Goal: Task Accomplishment & Management: Complete application form

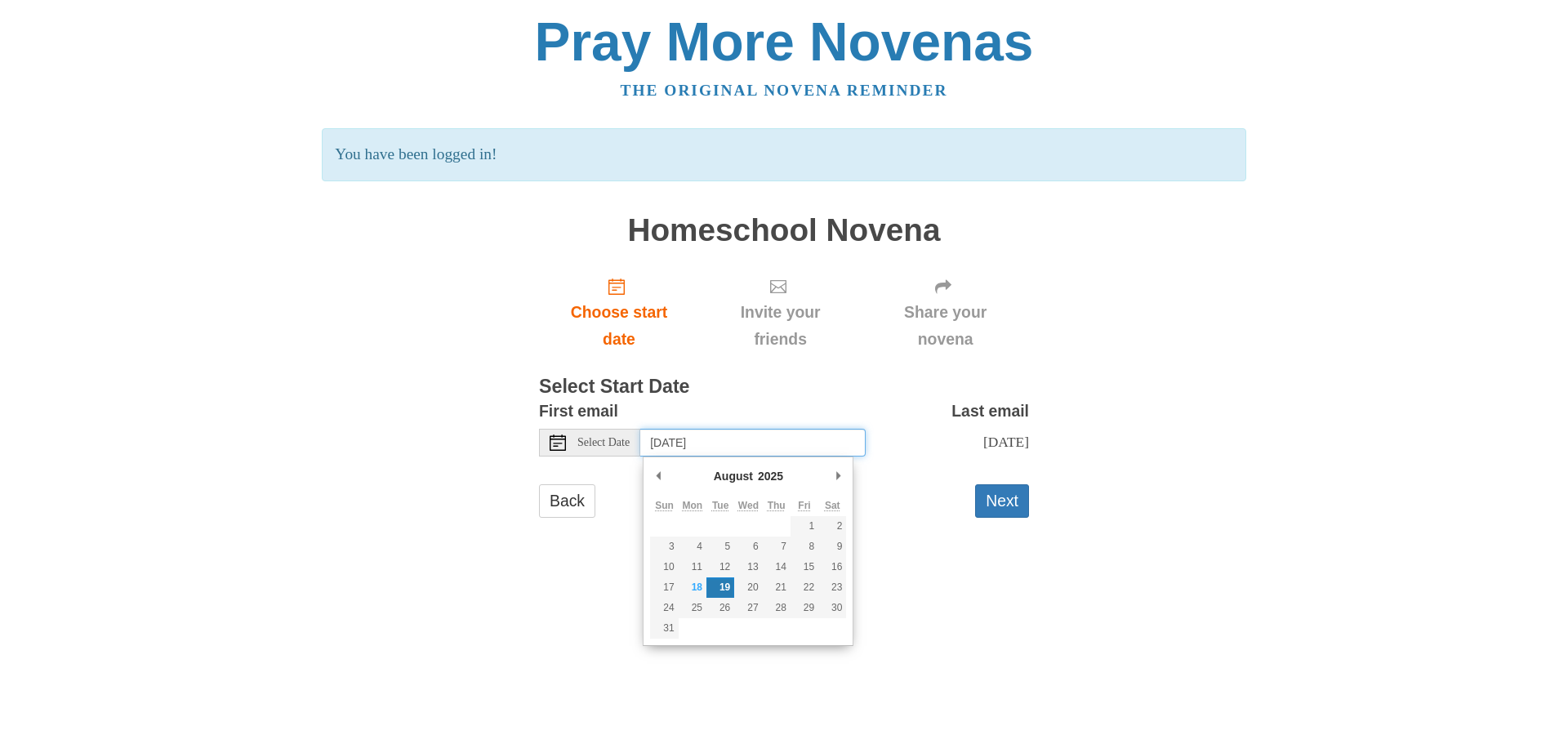
click at [699, 450] on input "Tuesday, August 19th" at bounding box center [752, 442] width 225 height 28
type input "Monday, August 18th"
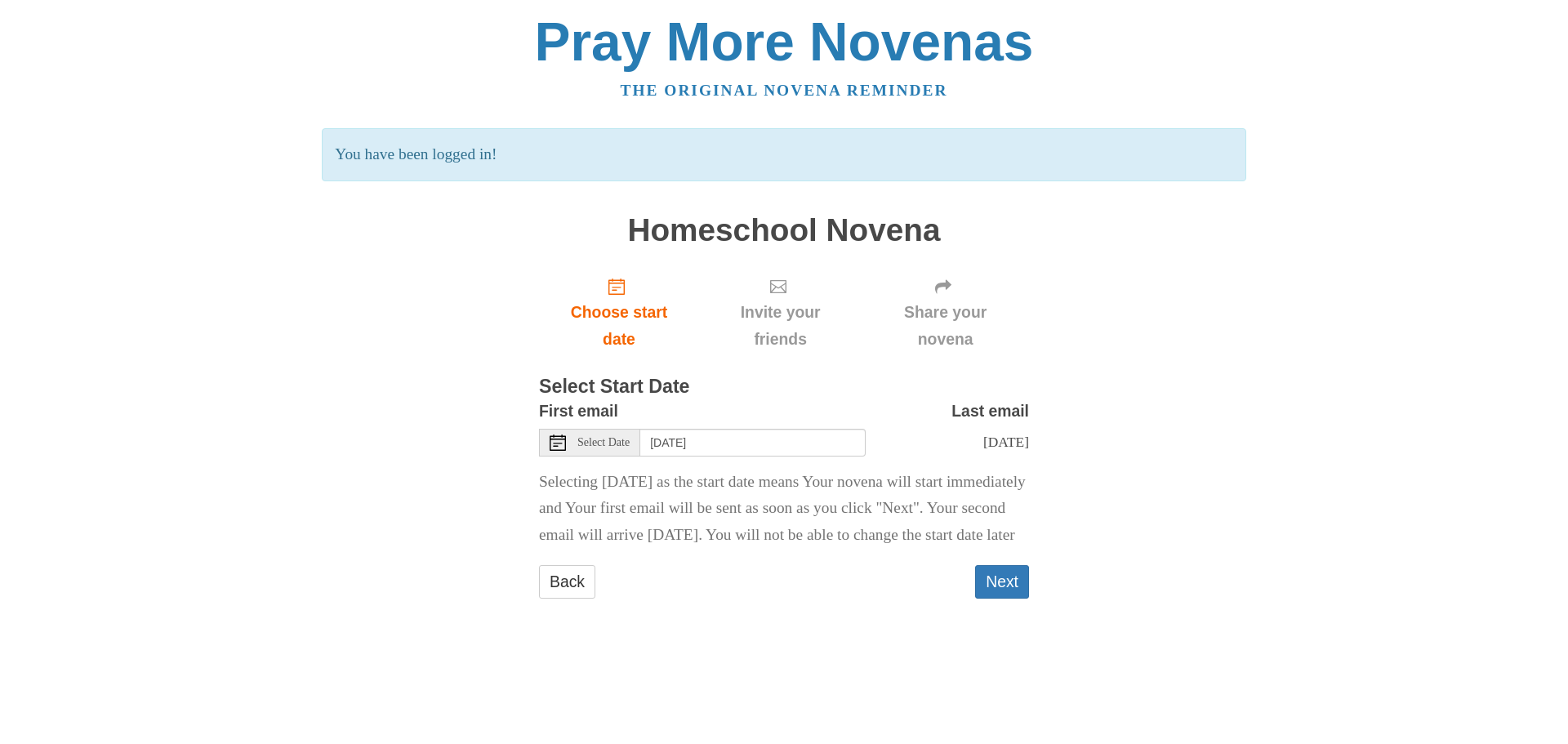
click at [772, 307] on span "Invite your friends" at bounding box center [780, 326] width 130 height 54
drag, startPoint x: 767, startPoint y: 302, endPoint x: 924, endPoint y: 598, distance: 335.1
click at [767, 303] on span "Invite your friends" at bounding box center [780, 326] width 130 height 54
click at [989, 599] on button "Next" at bounding box center [1002, 582] width 54 height 34
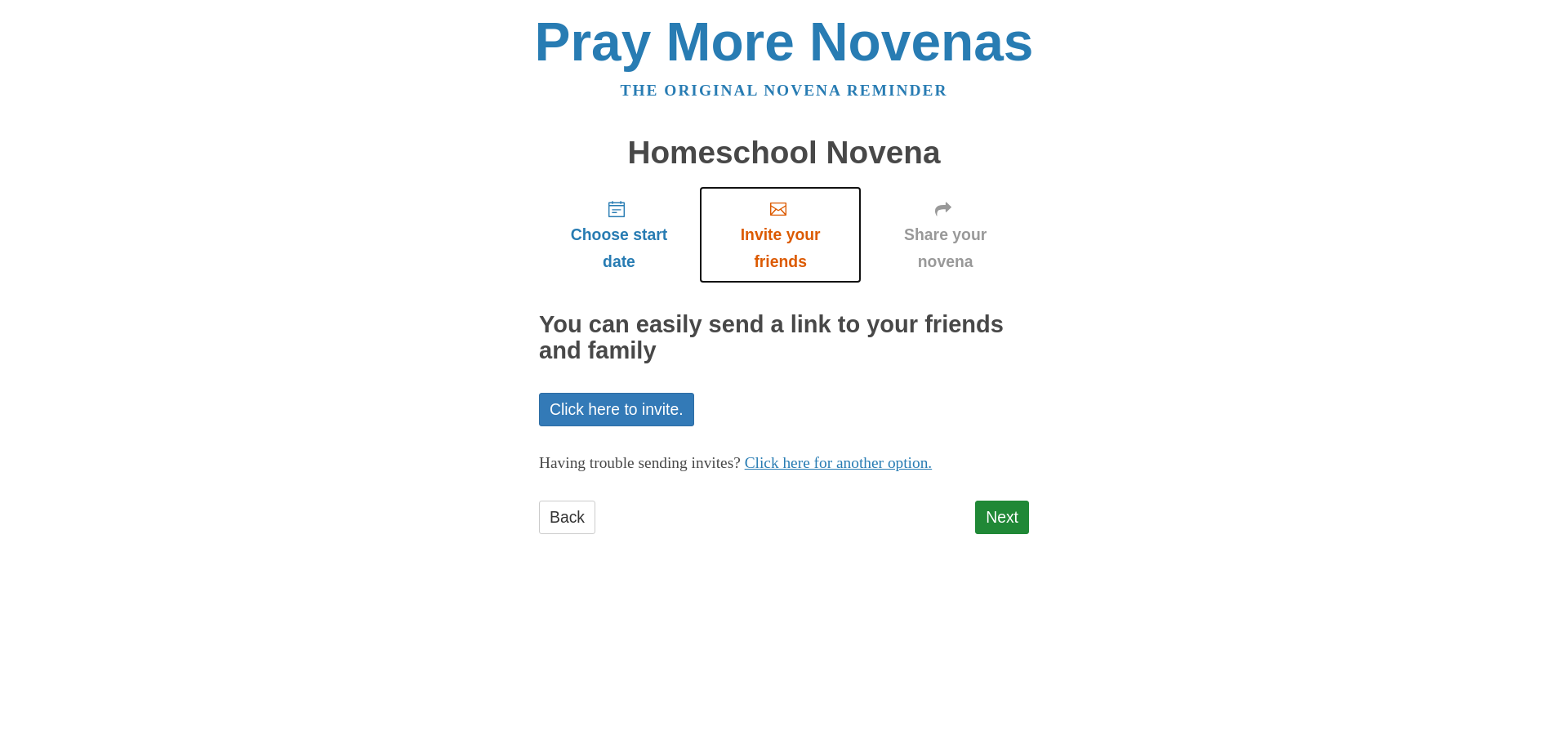
click at [778, 238] on span "Invite your friends" at bounding box center [780, 248] width 130 height 54
click at [617, 407] on link "Click here to invite." at bounding box center [617, 410] width 155 height 34
click at [633, 418] on link "Click here to invite." at bounding box center [617, 410] width 155 height 34
click at [997, 521] on link "Next" at bounding box center [1002, 517] width 54 height 34
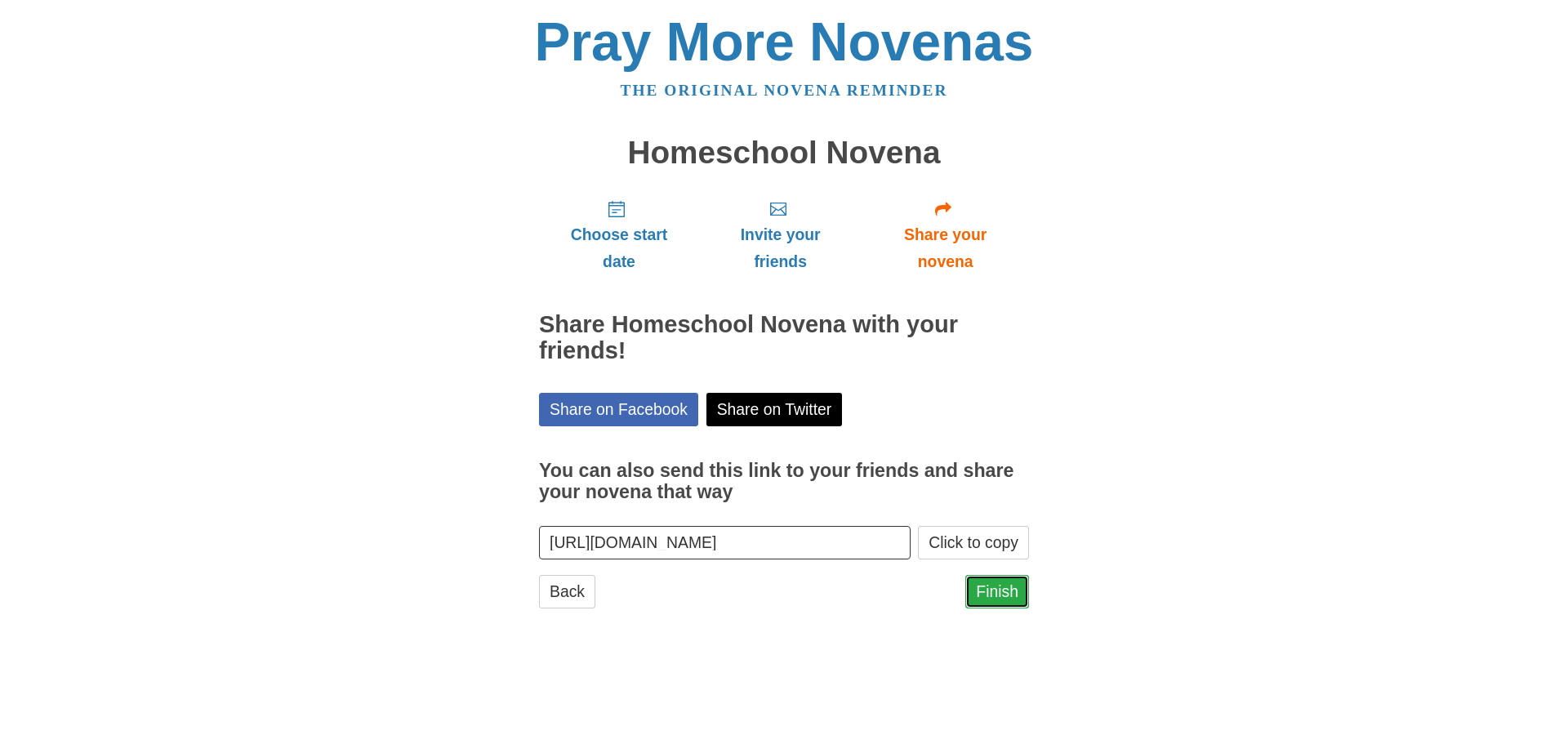
click at [1011, 588] on link "Finish" at bounding box center [997, 591] width 64 height 34
